Goal: Information Seeking & Learning: Learn about a topic

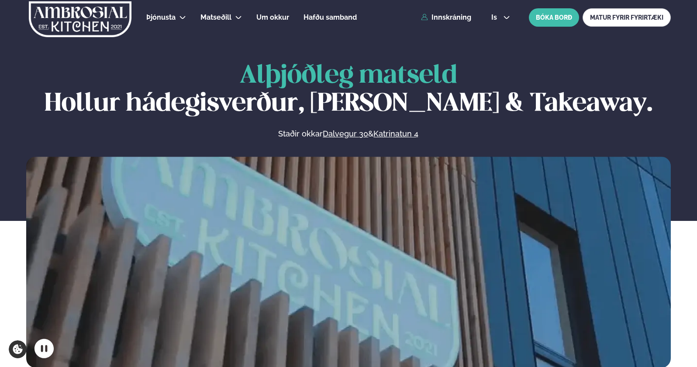
scroll to position [349, 0]
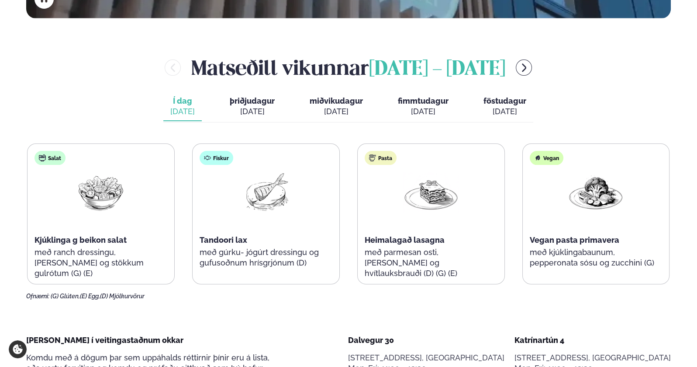
click at [236, 98] on span "þriðjudagur" at bounding box center [252, 100] width 45 height 9
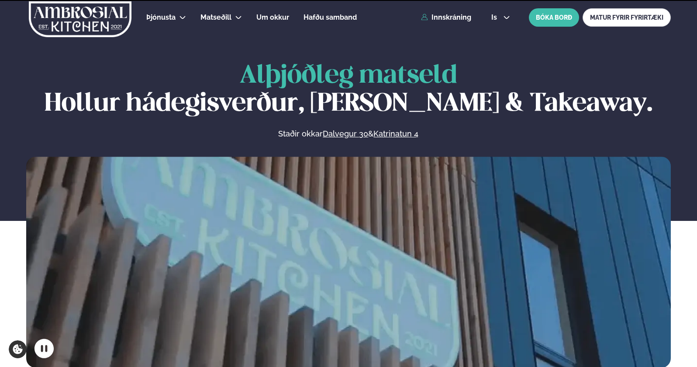
scroll to position [349, 0]
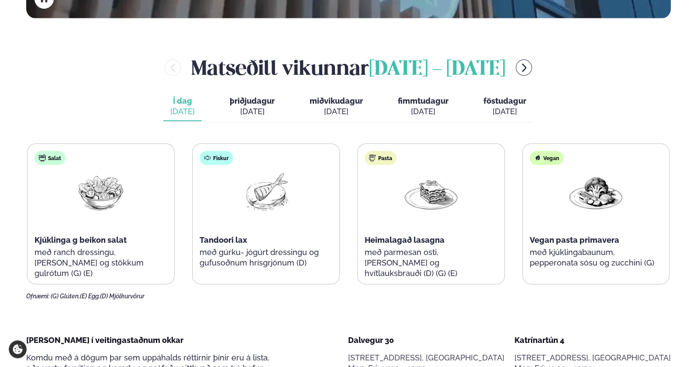
click at [74, 238] on span "Kjúklinga g beikon salat" at bounding box center [81, 239] width 92 height 9
click at [74, 237] on span "Kjúklinga g beikon salat" at bounding box center [81, 239] width 92 height 9
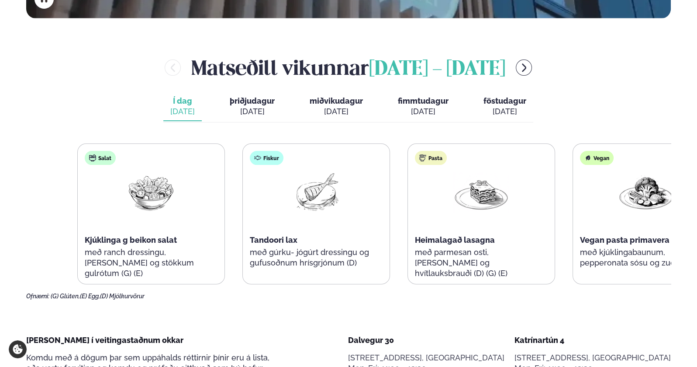
click at [144, 259] on div "Salat Kjúklinga g beikon salat með ranch dressingu, romaine salati og stökkum g…" at bounding box center [151, 219] width 147 height 150
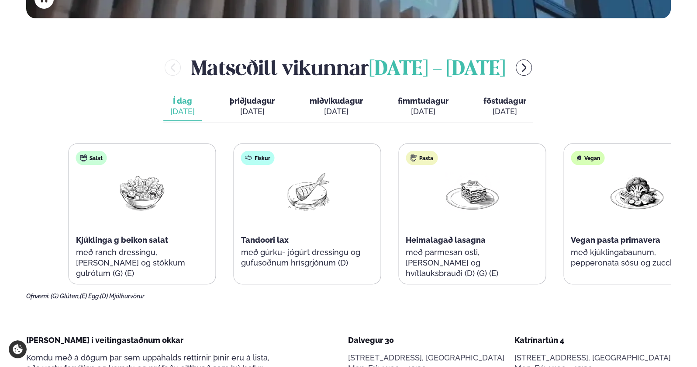
click at [238, 261] on div "Salat Kjúklinga g beikon salat með ranch dressingu, romaine salati og stökkum g…" at bounding box center [390, 213] width 643 height 141
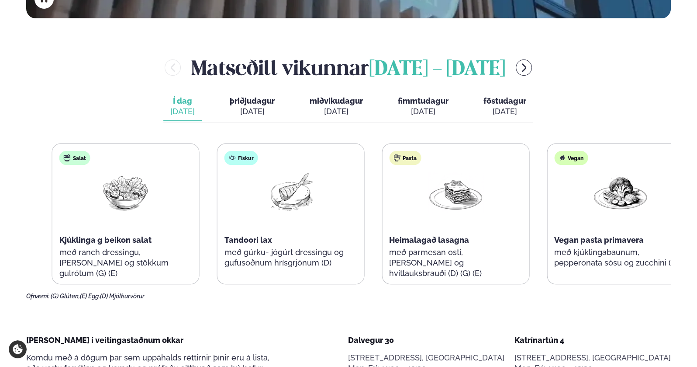
click at [86, 249] on div "Salat Kjúklinga g beikon salat með ranch dressingu, romaine salati og stökkum g…" at bounding box center [125, 219] width 147 height 150
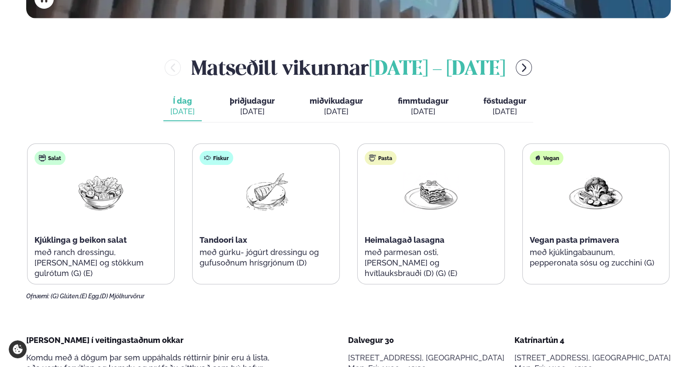
click at [81, 249] on p "með ranch dressingu, [PERSON_NAME] og stökkum gulrótum (G) (E)" at bounding box center [101, 262] width 133 height 31
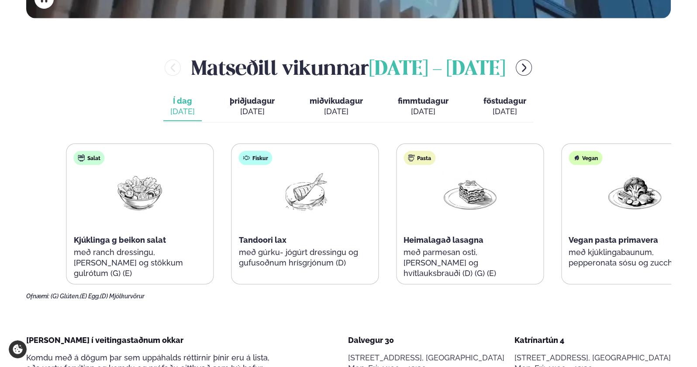
click at [128, 254] on div "Salat Kjúklinga g beikon salat með ranch dressingu, romaine salati og stökkum g…" at bounding box center [140, 219] width 147 height 150
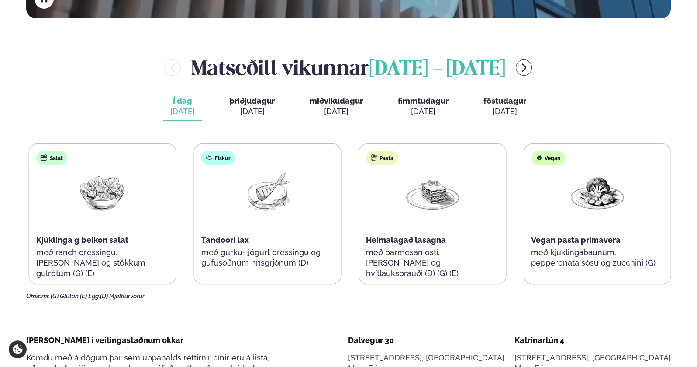
click at [39, 254] on p "með ranch dressingu, [PERSON_NAME] og stökkum gulrótum (G) (E)" at bounding box center [102, 262] width 133 height 31
click at [172, 263] on div "Salat Kjúklinga g beikon salat með ranch dressingu, romaine salati og stökkum g…" at bounding box center [101, 219] width 147 height 150
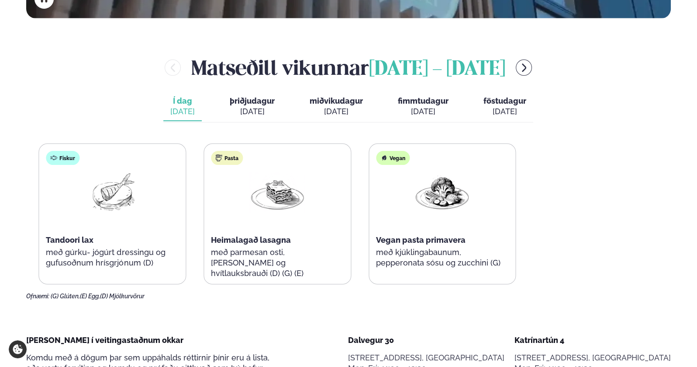
click at [190, 257] on div "Salat Kjúklinga g beikon salat með ranch dressingu, romaine salati og stökkum g…" at bounding box center [195, 213] width 643 height 141
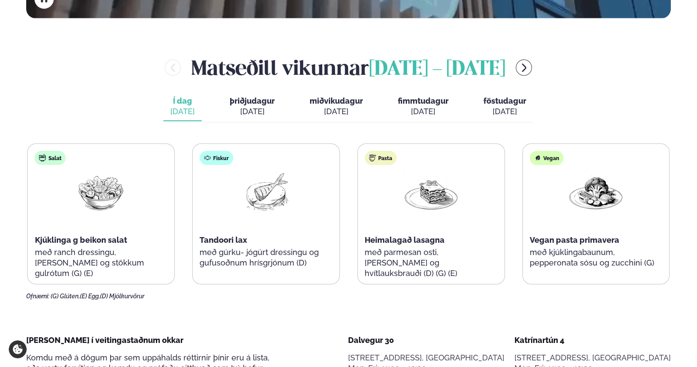
click at [424, 202] on img at bounding box center [431, 192] width 56 height 41
click at [252, 100] on span "þriðjudagur" at bounding box center [252, 100] width 45 height 9
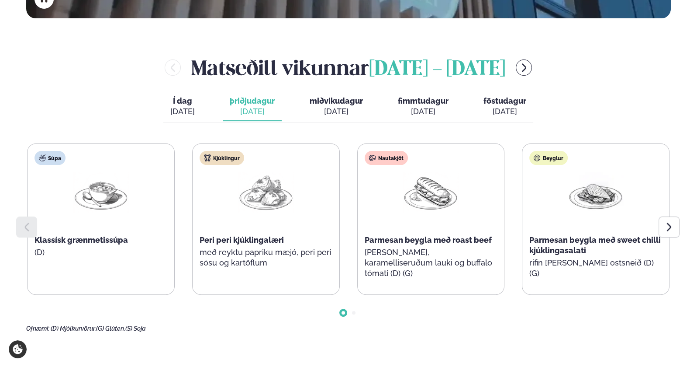
click at [184, 99] on span "Í dag" at bounding box center [182, 101] width 24 height 10
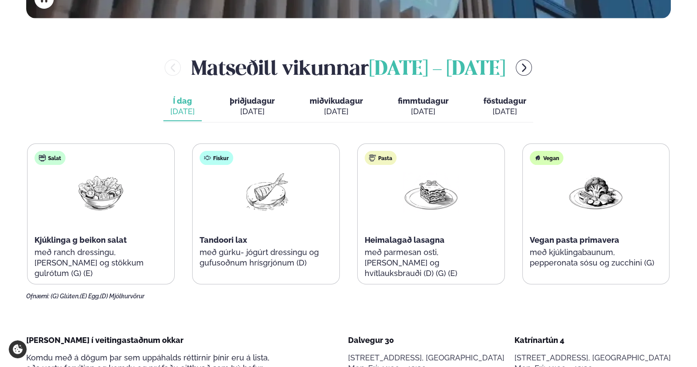
click at [267, 111] on div "[DATE]" at bounding box center [252, 111] width 45 height 10
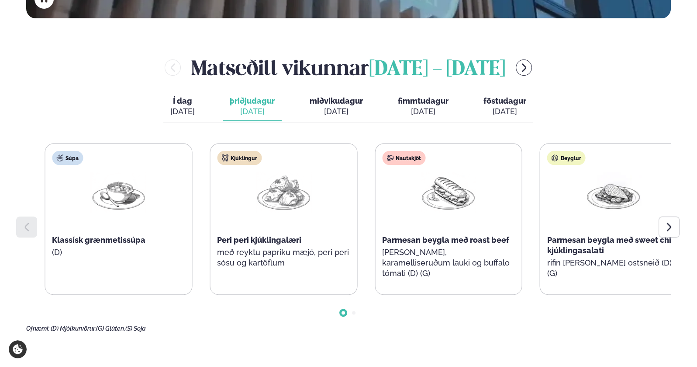
click at [425, 238] on span "Parmesan beygla með roast beef" at bounding box center [445, 239] width 127 height 9
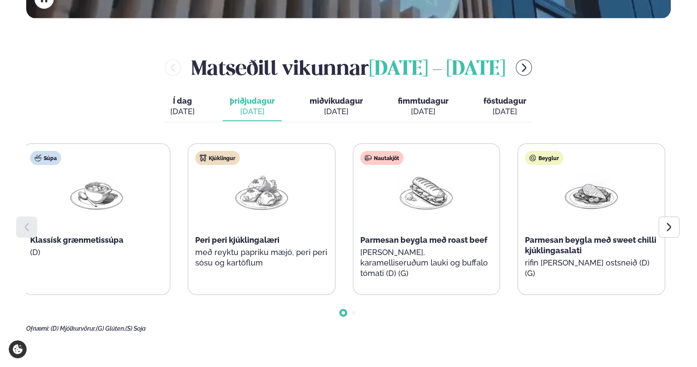
click at [426, 246] on div "Nautakjöt Parmesan beygla með roast beef basil pestó, karamelliseruðum lauki og…" at bounding box center [426, 219] width 147 height 150
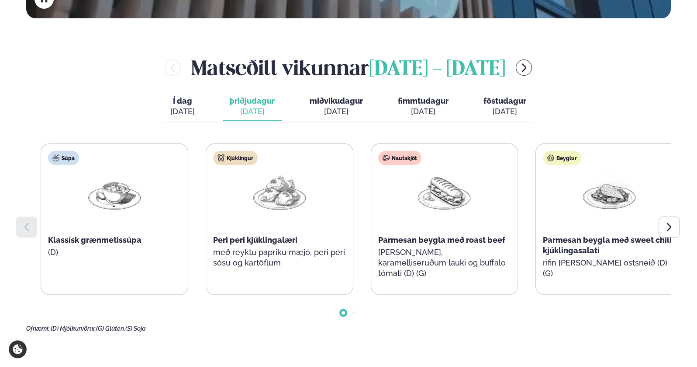
click at [414, 241] on span "Parmesan beygla með roast beef" at bounding box center [441, 239] width 127 height 9
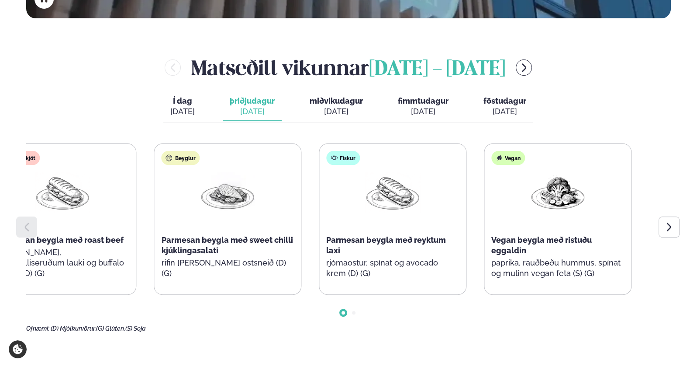
click at [28, 247] on p "[PERSON_NAME], karamelliseruðum lauki og buffalo tómati (D) (G)" at bounding box center [63, 262] width 133 height 31
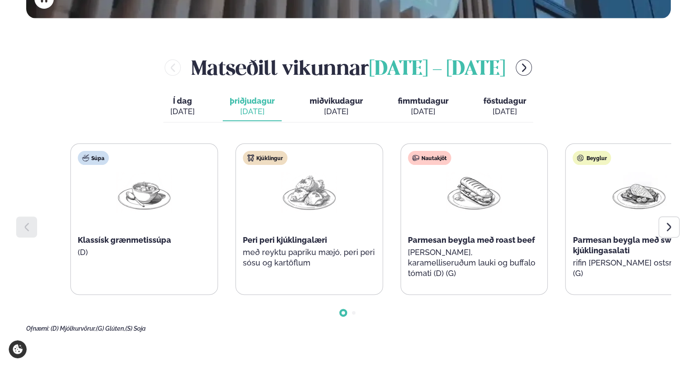
click at [489, 246] on div "Súpa Klassísk grænmetissúpa (D) Kjúklingur Peri peri kjúklingalæri með reyktu p…" at bounding box center [391, 218] width 643 height 151
